Goal: Information Seeking & Learning: Learn about a topic

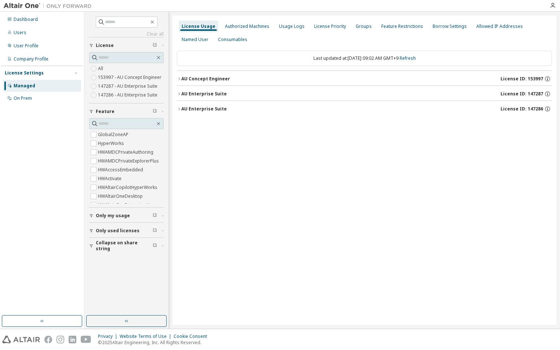
click at [177, 95] on icon "button" at bounding box center [179, 94] width 4 height 4
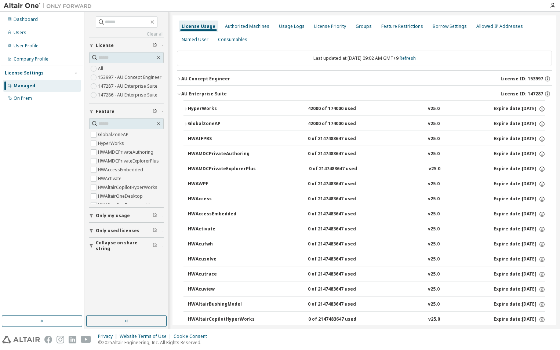
click at [177, 95] on icon "button" at bounding box center [179, 94] width 4 height 4
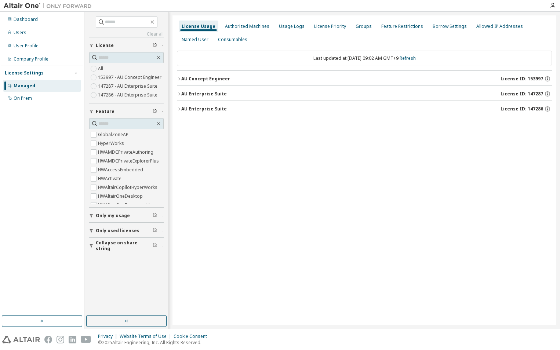
click at [180, 97] on button "AU Enterprise Suite License ID: 147287" at bounding box center [364, 94] width 375 height 16
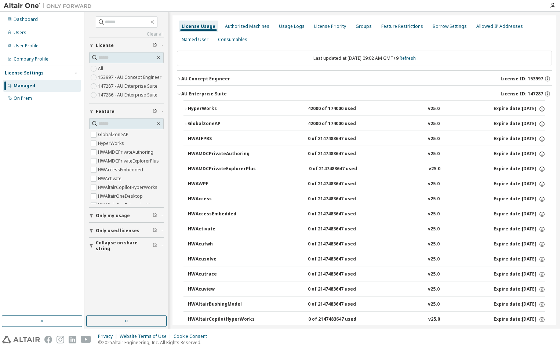
click at [178, 97] on button "AU Enterprise Suite License ID: 147287" at bounding box center [364, 94] width 375 height 16
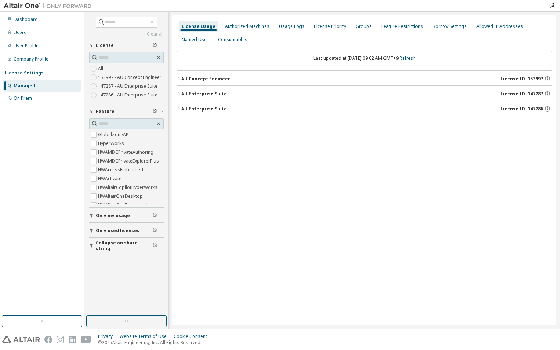
click at [179, 111] on icon "button" at bounding box center [179, 109] width 4 height 4
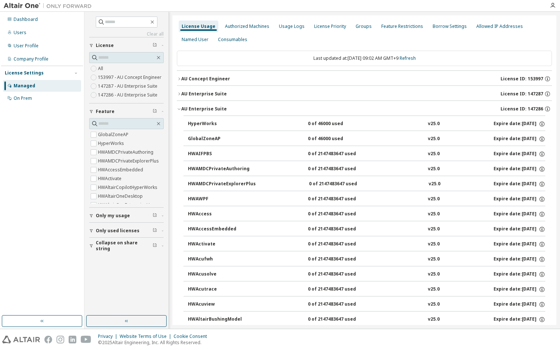
click at [177, 107] on icon "button" at bounding box center [179, 109] width 4 height 4
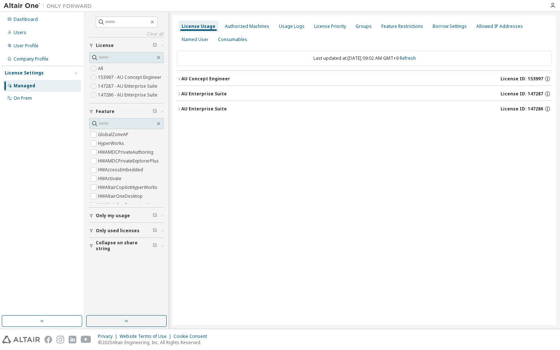
click at [179, 107] on button "AU Enterprise Suite License ID: 147286" at bounding box center [364, 109] width 375 height 16
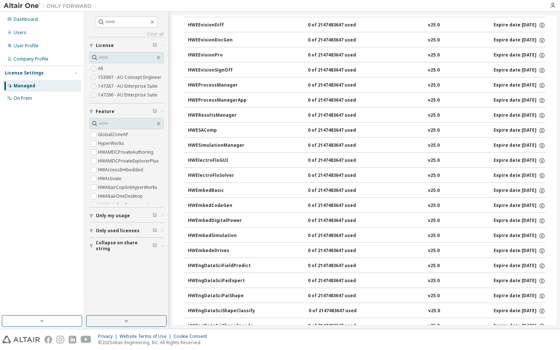
scroll to position [918, 0]
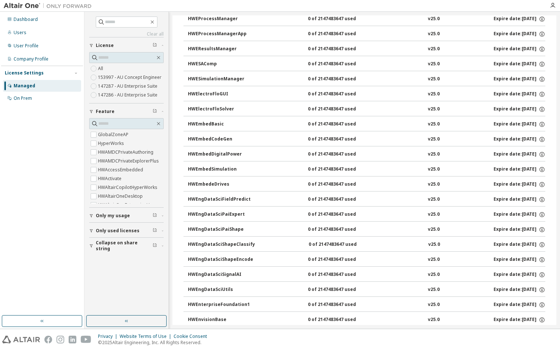
click at [557, 55] on div "Clear all Collapse on share string Only used licenses Only my usage Feature Glo…" at bounding box center [322, 170] width 476 height 317
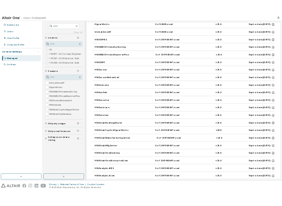
scroll to position [0, 0]
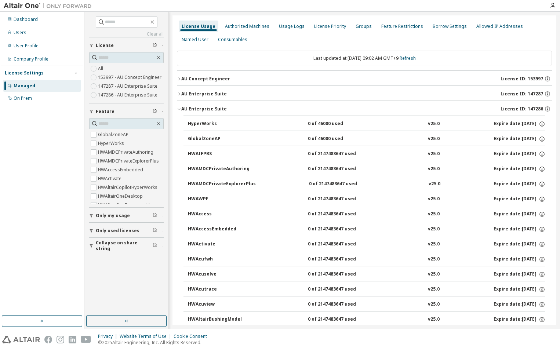
click at [179, 110] on icon "button" at bounding box center [179, 109] width 4 height 4
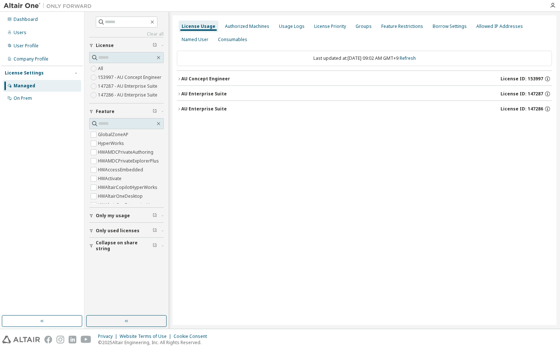
click at [181, 78] on div "AU Concept Engineer" at bounding box center [205, 79] width 49 height 6
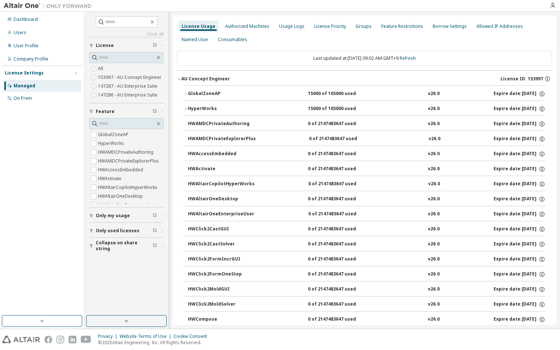
click at [179, 78] on icon "button" at bounding box center [179, 79] width 4 height 4
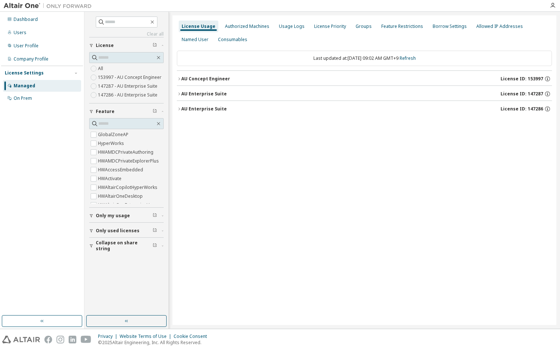
click at [178, 176] on div "License Usage Authorized Machines Usage Logs License Priority Groups Feature Re…" at bounding box center [365, 170] width 384 height 310
drag, startPoint x: 177, startPoint y: 80, endPoint x: 549, endPoint y: 78, distance: 372.1
click at [549, 78] on div "License Usage Authorized Machines Usage Logs License Priority Groups Feature Re…" at bounding box center [365, 170] width 384 height 310
click at [361, 184] on div "License Usage Authorized Machines Usage Logs License Priority Groups Feature Re…" at bounding box center [365, 170] width 384 height 310
click at [180, 76] on button "AU Concept Engineer License ID: 153997" at bounding box center [364, 79] width 375 height 16
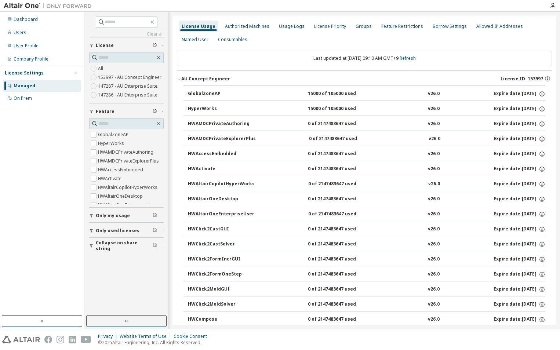
click at [185, 108] on icon "button" at bounding box center [186, 109] width 4 height 4
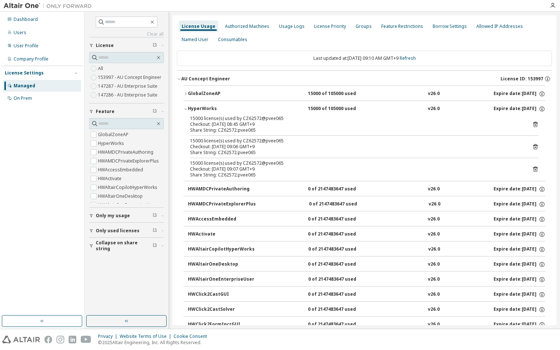
click at [185, 108] on icon "button" at bounding box center [186, 109] width 4 height 4
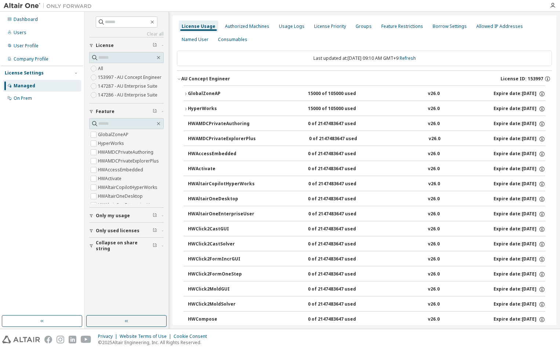
click at [181, 76] on button "AU Concept Engineer License ID: 153997" at bounding box center [364, 79] width 375 height 16
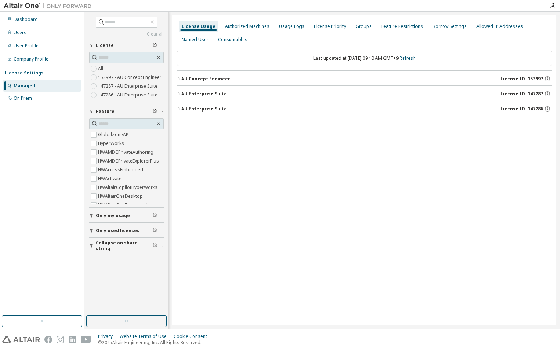
click at [179, 92] on icon "button" at bounding box center [179, 94] width 4 height 4
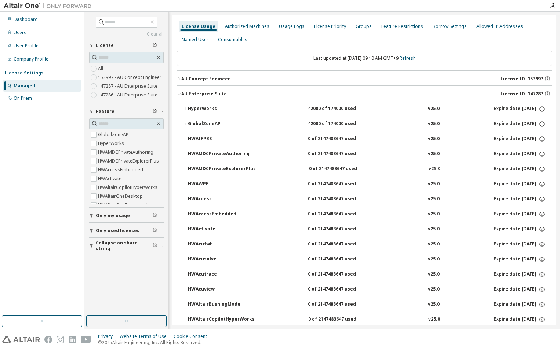
click at [184, 110] on icon "button" at bounding box center [186, 109] width 4 height 4
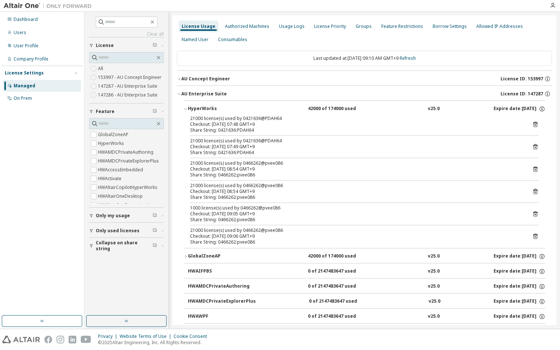
click at [184, 110] on icon "button" at bounding box center [186, 109] width 4 height 4
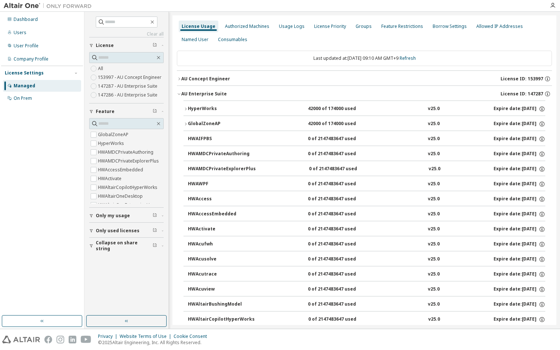
click at [178, 93] on icon "button" at bounding box center [179, 94] width 4 height 4
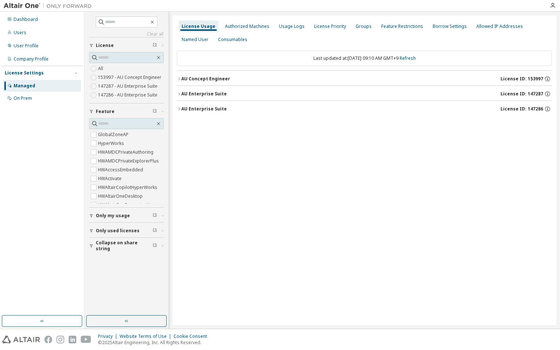
click at [178, 80] on icon "button" at bounding box center [179, 79] width 4 height 4
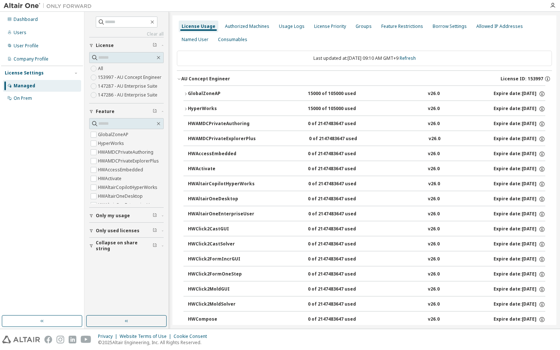
click at [187, 110] on icon "button" at bounding box center [186, 109] width 4 height 4
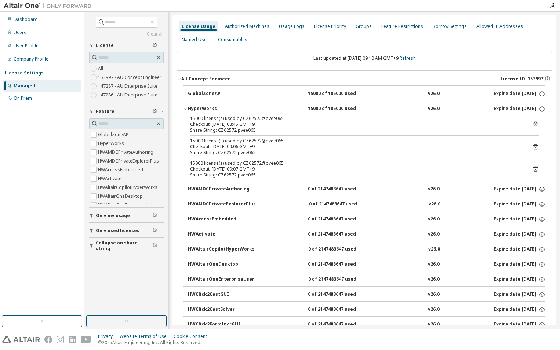
click at [187, 110] on icon "button" at bounding box center [186, 109] width 4 height 4
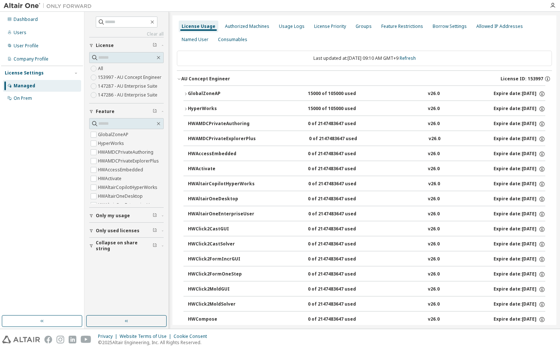
click at [181, 80] on icon "button" at bounding box center [179, 79] width 4 height 4
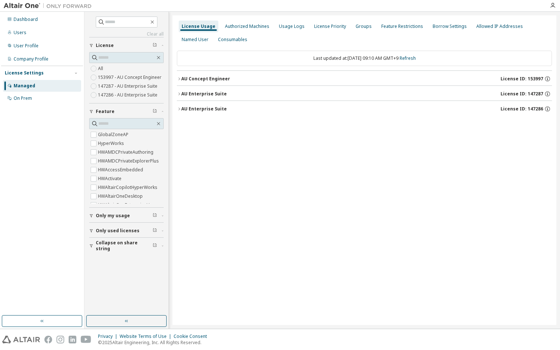
click at [179, 91] on button "AU Enterprise Suite License ID: 147287" at bounding box center [364, 94] width 375 height 16
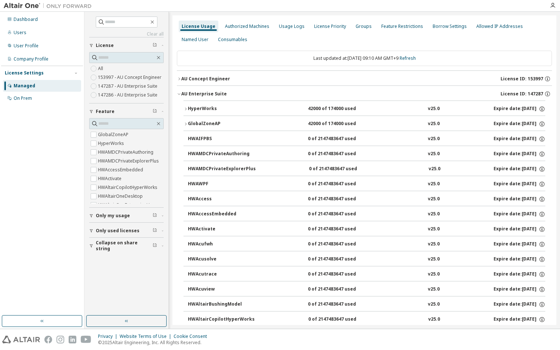
click at [179, 93] on icon "button" at bounding box center [179, 94] width 4 height 4
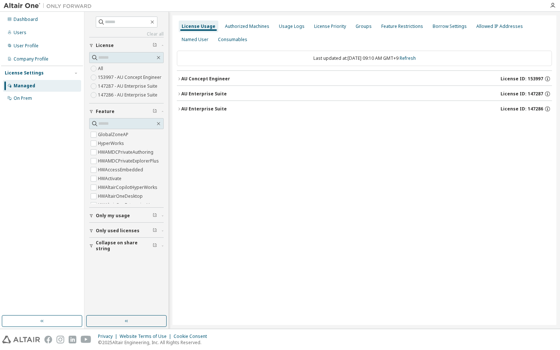
click at [180, 107] on icon "button" at bounding box center [179, 109] width 4 height 4
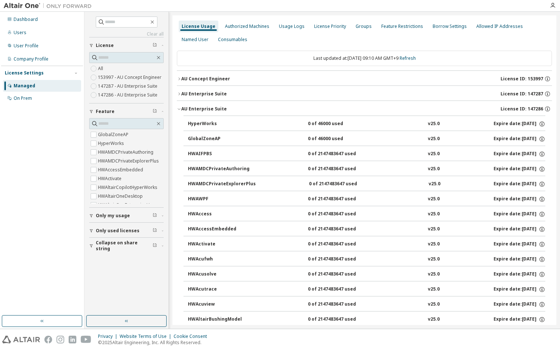
click at [179, 105] on button "AU Enterprise Suite License ID: 147286" at bounding box center [364, 109] width 375 height 16
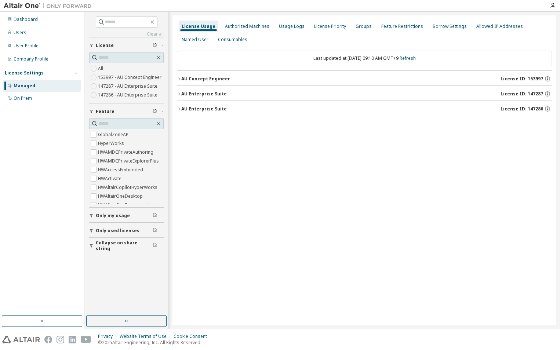
drag, startPoint x: 480, startPoint y: 80, endPoint x: 529, endPoint y: 84, distance: 49.0
click at [528, 84] on button "AU Concept Engineer License ID: 153997" at bounding box center [364, 79] width 375 height 16
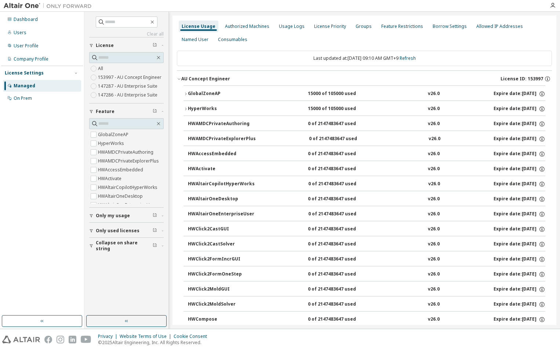
drag, startPoint x: 541, startPoint y: 78, endPoint x: 493, endPoint y: 78, distance: 47.7
click at [493, 78] on div "AU Concept Engineer License ID: 153997" at bounding box center [366, 79] width 371 height 7
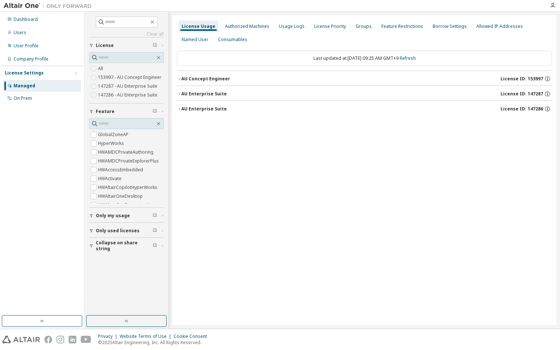
click at [179, 80] on icon "button" at bounding box center [179, 79] width 4 height 4
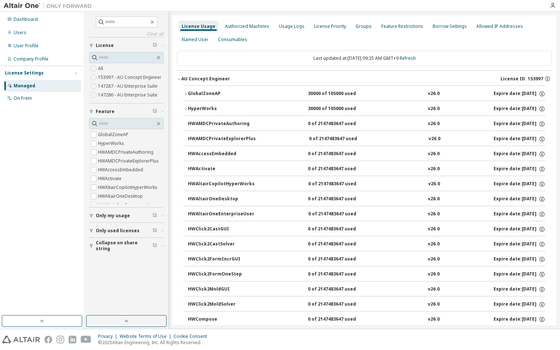
click at [186, 109] on icon "button" at bounding box center [186, 109] width 4 height 4
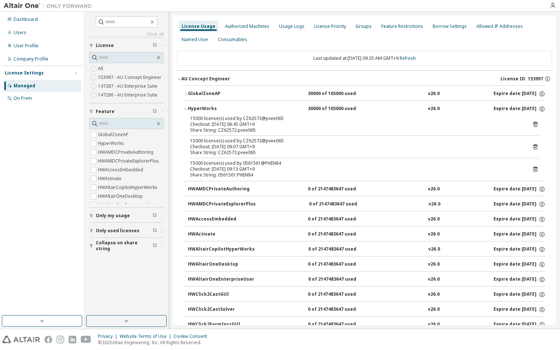
click at [185, 107] on icon "button" at bounding box center [186, 109] width 4 height 4
